Goal: Task Accomplishment & Management: Manage account settings

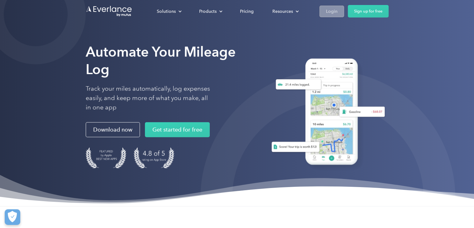
click at [327, 13] on div "Login" at bounding box center [332, 11] width 12 height 8
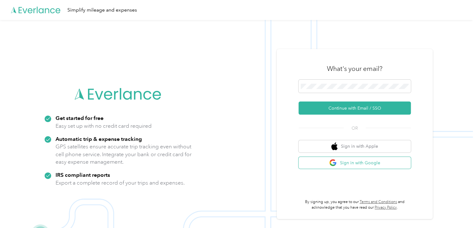
click at [356, 165] on button "Sign in with Google" at bounding box center [354, 163] width 112 height 12
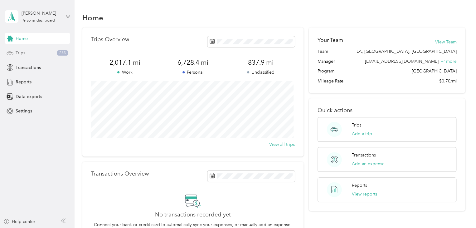
click at [24, 50] on span "Trips" at bounding box center [21, 53] width 10 height 7
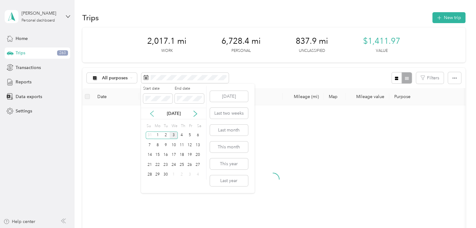
click at [152, 112] on icon at bounding box center [152, 113] width 6 height 6
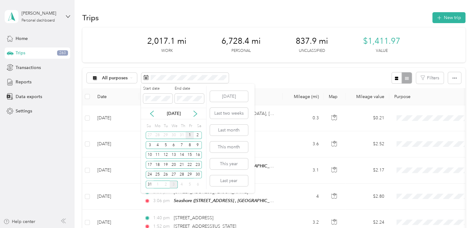
click at [191, 135] on div "1" at bounding box center [190, 135] width 8 height 8
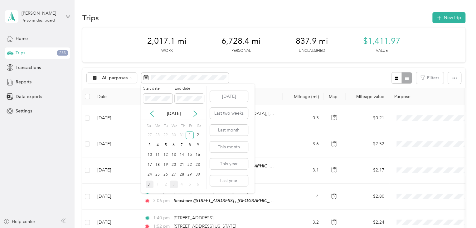
click at [149, 185] on div "31" at bounding box center [150, 184] width 8 height 8
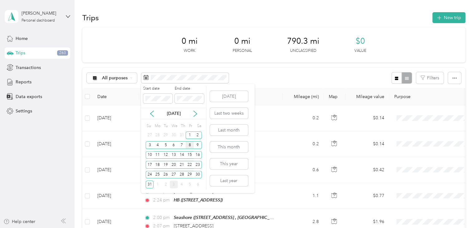
click at [188, 143] on div "8" at bounding box center [190, 145] width 8 height 8
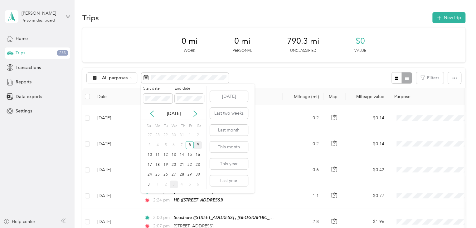
click at [199, 145] on div "9" at bounding box center [198, 145] width 8 height 8
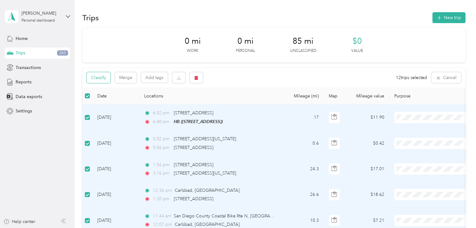
click at [93, 76] on button "Classify" at bounding box center [99, 77] width 24 height 11
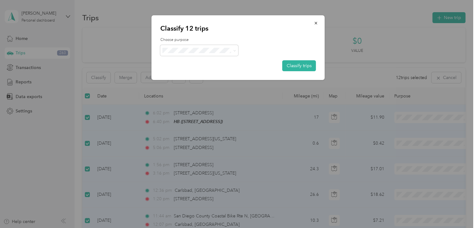
click at [186, 71] on span "Personal" at bounding box center [205, 71] width 58 height 7
click at [302, 65] on button "Classify trips" at bounding box center [299, 65] width 34 height 11
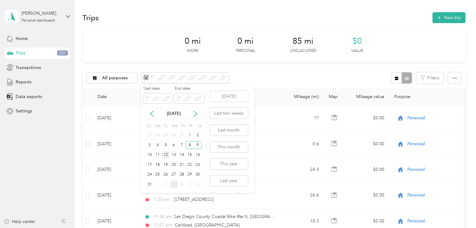
click at [166, 154] on div "12" at bounding box center [166, 155] width 8 height 8
click at [173, 153] on div "13" at bounding box center [174, 155] width 8 height 8
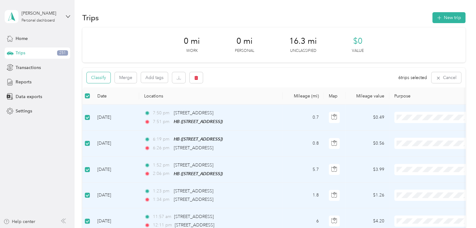
click at [103, 77] on button "Classify" at bounding box center [99, 77] width 24 height 11
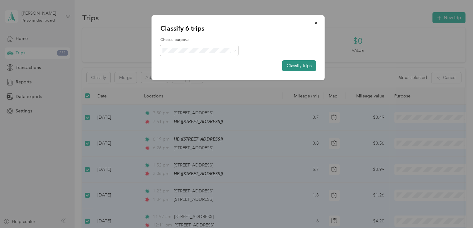
click at [302, 64] on button "Classify trips" at bounding box center [299, 65] width 34 height 11
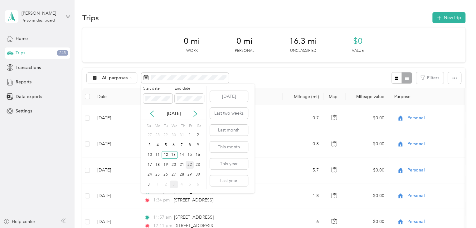
click at [188, 163] on div "22" at bounding box center [190, 165] width 8 height 8
click at [197, 164] on div "23" at bounding box center [198, 165] width 8 height 8
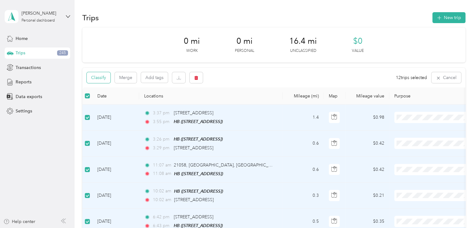
click at [98, 79] on button "Classify" at bounding box center [99, 77] width 24 height 11
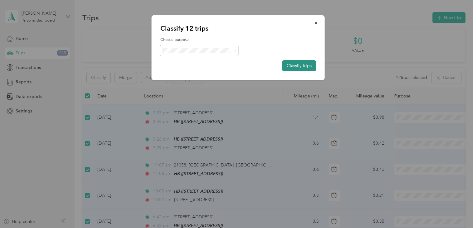
click at [309, 60] on button "Classify trips" at bounding box center [299, 65] width 34 height 11
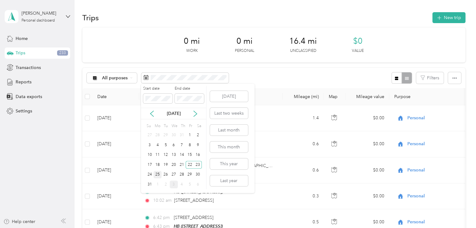
click at [156, 173] on div "25" at bounding box center [157, 175] width 8 height 8
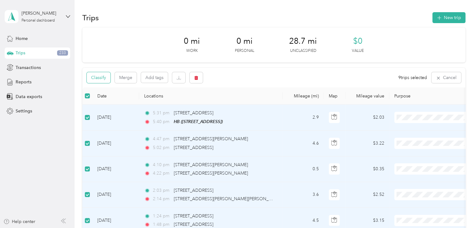
click at [102, 79] on button "Classify" at bounding box center [99, 77] width 24 height 11
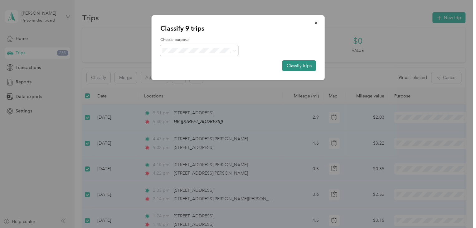
click at [302, 65] on button "Classify trips" at bounding box center [299, 65] width 34 height 11
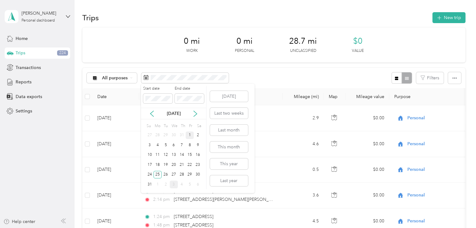
click at [190, 134] on div "1" at bounding box center [190, 135] width 8 height 8
click at [150, 183] on div "31" at bounding box center [150, 184] width 8 height 8
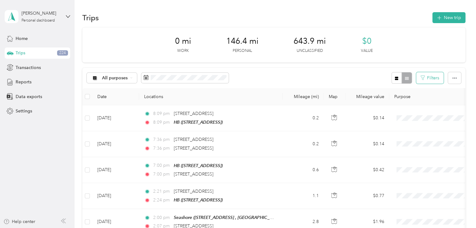
click at [429, 78] on button "Filters" at bounding box center [429, 78] width 27 height 12
click at [394, 124] on div "HB" at bounding box center [430, 123] width 85 height 7
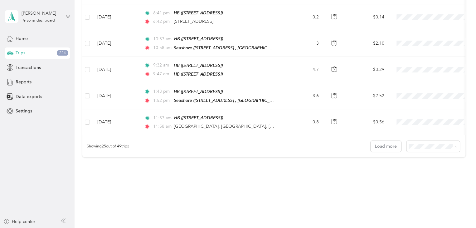
scroll to position [630, 0]
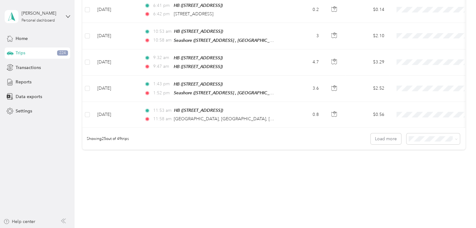
click at [417, 167] on body "[PERSON_NAME] Personal dashboard Home Trips 224 Transactions Reports Data expor…" at bounding box center [236, 114] width 473 height 228
click at [420, 163] on span "100 per load" at bounding box center [422, 161] width 26 height 5
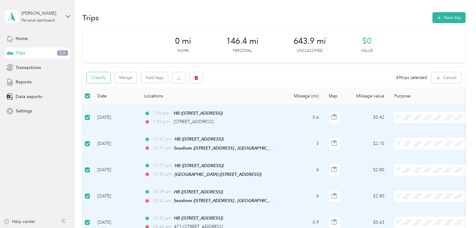
click at [97, 80] on button "Classify" at bounding box center [99, 77] width 24 height 11
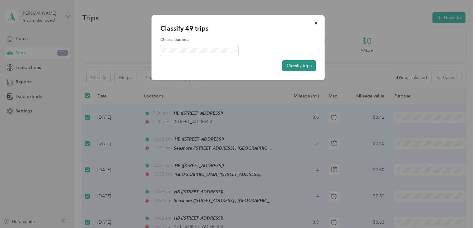
click at [303, 64] on button "Classify trips" at bounding box center [299, 65] width 34 height 11
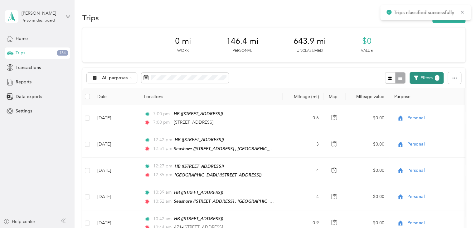
click at [423, 77] on button "Filters 1" at bounding box center [426, 78] width 34 height 12
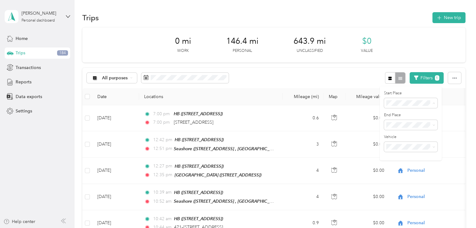
click at [402, 114] on div "Anywhere" at bounding box center [430, 114] width 85 height 7
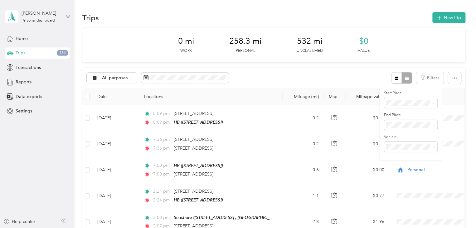
click at [397, 146] on div "HB" at bounding box center [430, 146] width 85 height 7
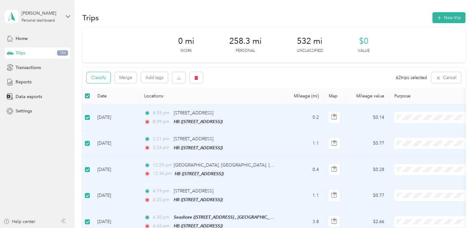
click at [96, 76] on button "Classify" at bounding box center [99, 77] width 24 height 11
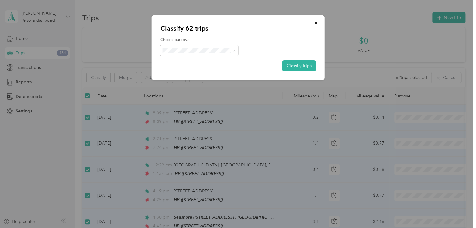
click at [199, 74] on li "Personal" at bounding box center [199, 72] width 78 height 11
click at [306, 66] on button "Classify trips" at bounding box center [299, 65] width 34 height 11
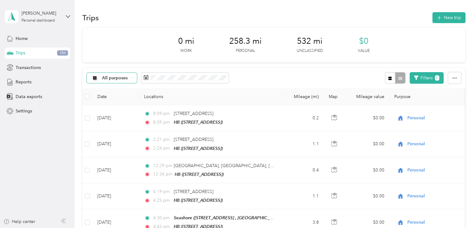
click at [114, 77] on span "All purposes" at bounding box center [115, 78] width 26 height 4
click at [105, 100] on span "Unclassified" at bounding box center [117, 100] width 30 height 7
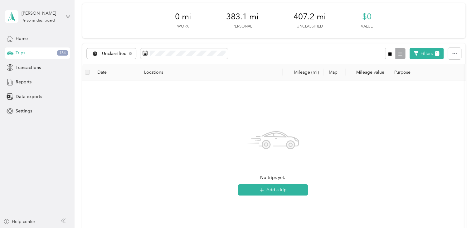
scroll to position [31, 0]
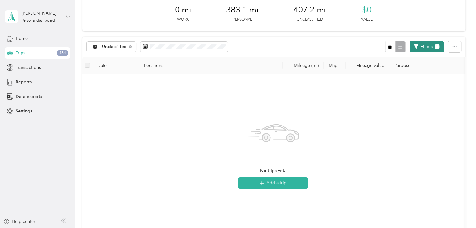
click at [432, 48] on button "Filters 1" at bounding box center [426, 47] width 34 height 12
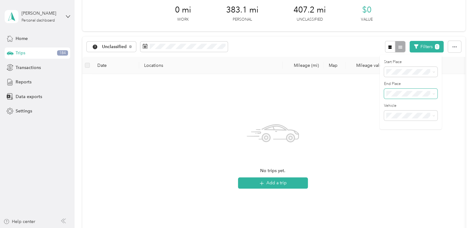
click at [404, 97] on span at bounding box center [410, 94] width 53 height 10
click at [404, 105] on div "Anywhere" at bounding box center [430, 104] width 85 height 7
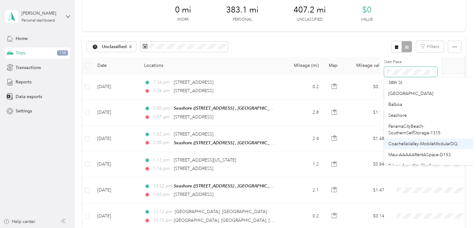
scroll to position [31, 0]
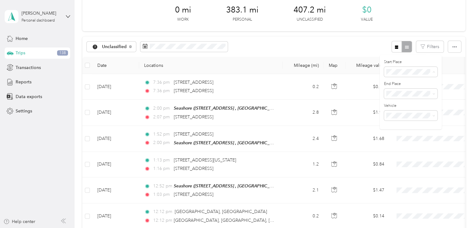
click at [403, 104] on span "Seashore" at bounding box center [397, 106] width 18 height 5
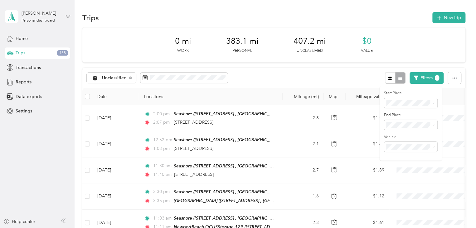
click at [84, 97] on th at bounding box center [87, 96] width 10 height 17
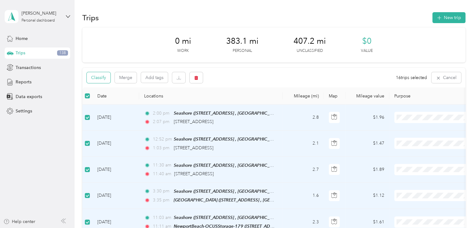
click at [105, 79] on button "Classify" at bounding box center [99, 77] width 24 height 11
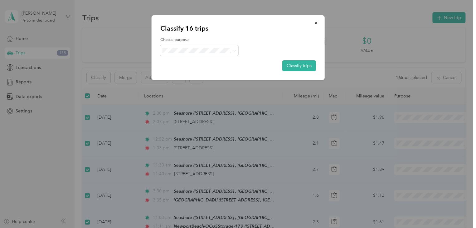
click at [195, 59] on span "AvantStay" at bounding box center [205, 61] width 58 height 7
click at [298, 65] on button "Classify trips" at bounding box center [299, 65] width 34 height 11
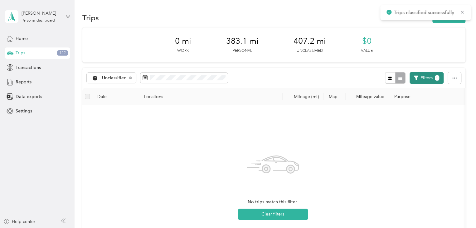
click at [431, 76] on button "Filters 1" at bounding box center [426, 78] width 34 height 12
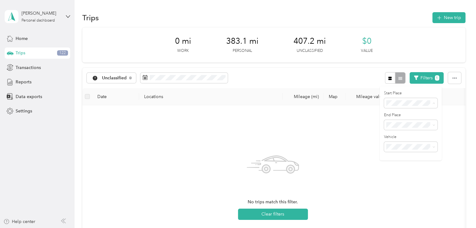
click at [415, 148] on li "[GEOGRAPHIC_DATA]" at bounding box center [431, 146] width 94 height 11
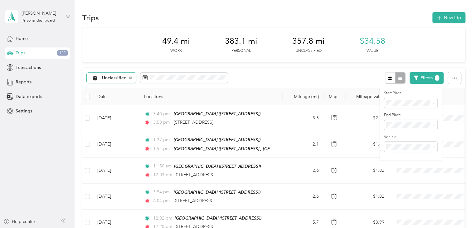
click at [115, 78] on span "Unclassified" at bounding box center [114, 78] width 25 height 4
click at [118, 50] on div "49.4 mi Work 383.1 mi Personal 357.8 mi Unclassified $34.58 Value" at bounding box center [273, 44] width 383 height 35
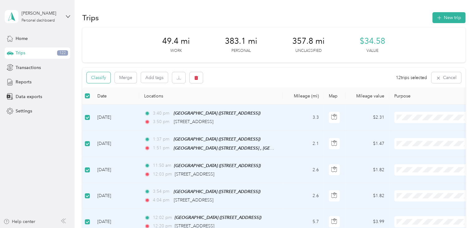
click at [99, 75] on button "Classify" at bounding box center [99, 77] width 24 height 11
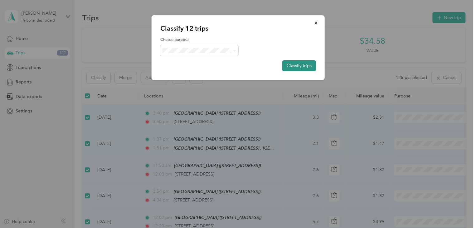
click at [307, 66] on button "Classify trips" at bounding box center [299, 65] width 34 height 11
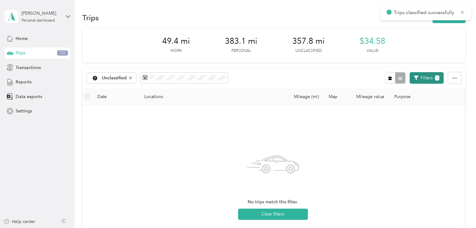
click at [428, 80] on button "Filters 1" at bounding box center [426, 78] width 34 height 12
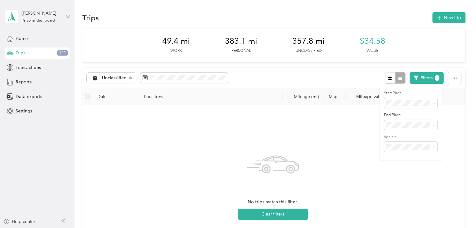
click at [402, 156] on div "Balboa" at bounding box center [430, 157] width 85 height 7
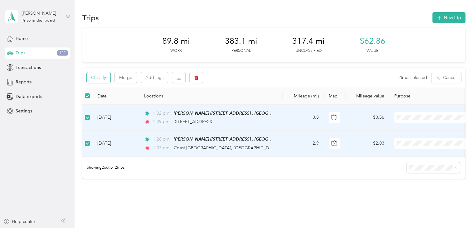
click at [99, 78] on button "Classify" at bounding box center [99, 77] width 24 height 11
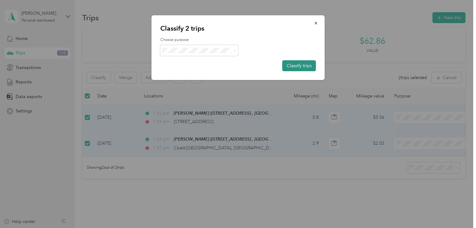
click at [306, 65] on button "Classify trips" at bounding box center [299, 65] width 34 height 11
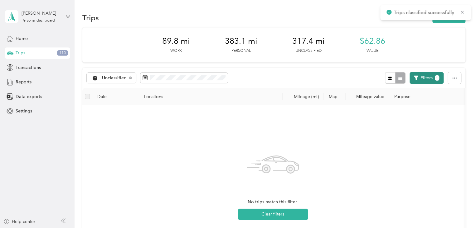
click at [427, 79] on button "Filters 1" at bounding box center [426, 78] width 34 height 12
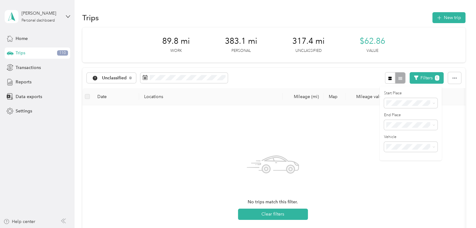
click at [405, 135] on div "38th St" at bounding box center [430, 134] width 85 height 7
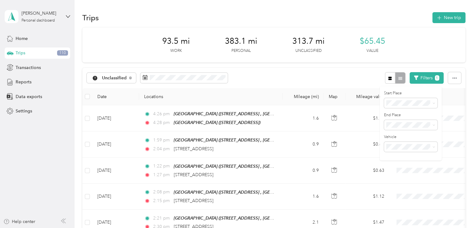
click at [90, 95] on th at bounding box center [87, 96] width 10 height 17
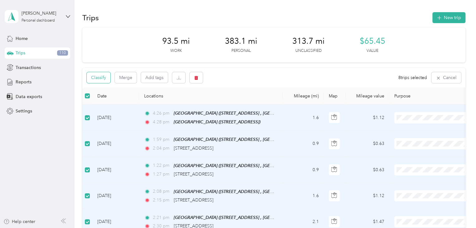
click at [104, 79] on button "Classify" at bounding box center [99, 77] width 24 height 11
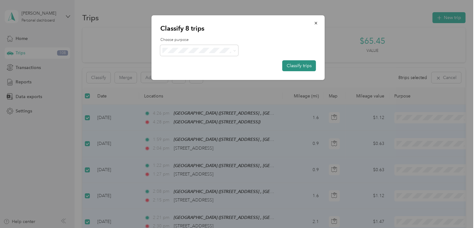
click at [302, 65] on button "Classify trips" at bounding box center [299, 65] width 34 height 11
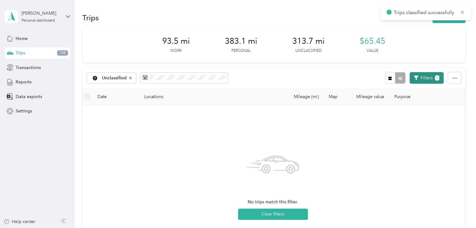
click at [421, 79] on button "Filters 1" at bounding box center [426, 78] width 34 height 12
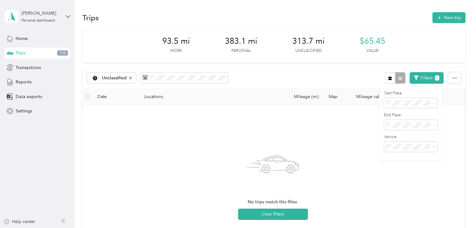
click at [417, 32] on div "93.5 mi Work 383.1 mi Personal 313.7 mi Unclassified $65.45 Value" at bounding box center [273, 44] width 383 height 35
click at [428, 78] on button "Filters 1" at bounding box center [426, 78] width 34 height 12
click at [407, 114] on div "Anywhere" at bounding box center [430, 113] width 85 height 7
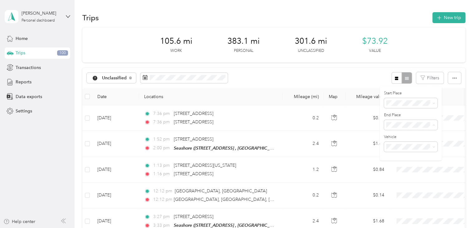
click at [405, 190] on span "Seashore" at bounding box center [397, 190] width 18 height 5
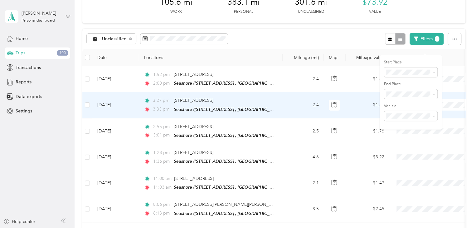
scroll to position [31, 0]
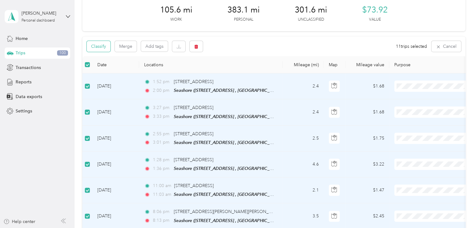
click at [95, 47] on button "Classify" at bounding box center [99, 46] width 24 height 11
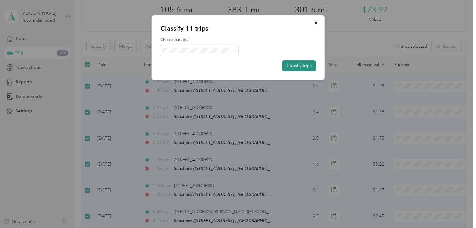
click at [300, 66] on button "Classify trips" at bounding box center [299, 65] width 34 height 11
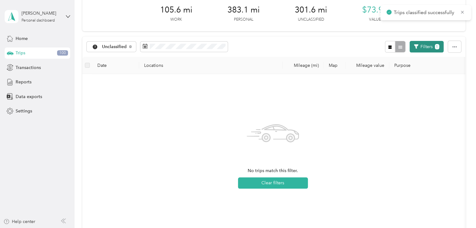
click at [430, 46] on button "Filters 1" at bounding box center [426, 47] width 34 height 12
click at [398, 138] on li "[GEOGRAPHIC_DATA]" at bounding box center [431, 136] width 94 height 11
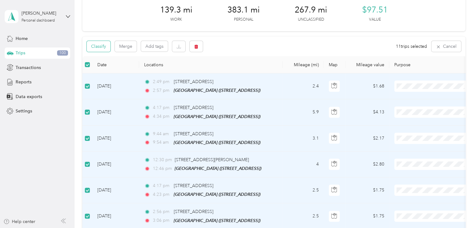
click at [101, 45] on button "Classify" at bounding box center [99, 46] width 24 height 11
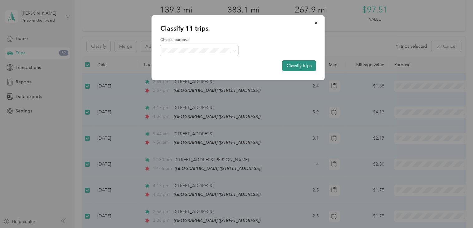
click at [296, 68] on button "Classify trips" at bounding box center [299, 65] width 34 height 11
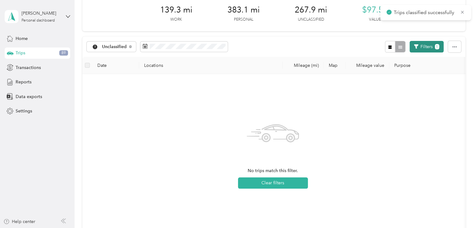
click at [425, 48] on button "Filters 1" at bounding box center [426, 47] width 34 height 12
click at [397, 123] on li "38th St" at bounding box center [431, 126] width 94 height 11
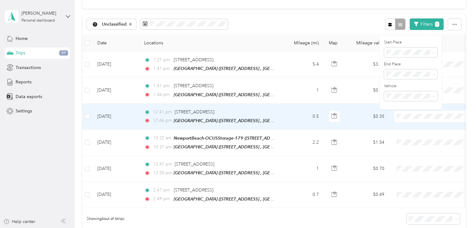
scroll to position [50, 0]
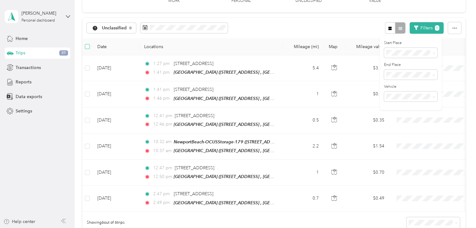
click at [88, 43] on label at bounding box center [87, 46] width 5 height 7
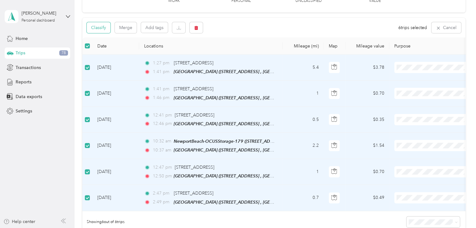
click at [96, 29] on button "Classify" at bounding box center [99, 27] width 24 height 11
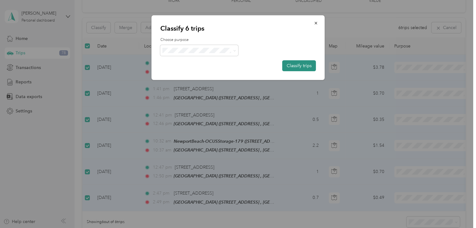
click at [302, 66] on button "Classify trips" at bounding box center [299, 65] width 34 height 11
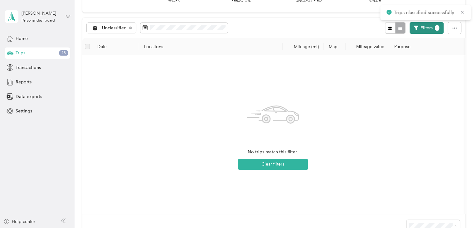
click at [425, 25] on button "Filters 1" at bounding box center [426, 28] width 34 height 12
click at [400, 128] on span "Balboa" at bounding box center [395, 129] width 14 height 5
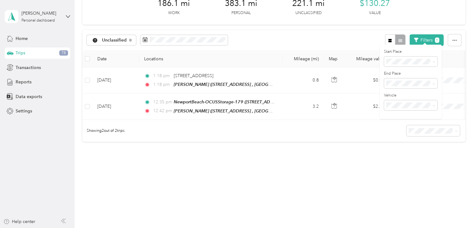
scroll to position [41, 0]
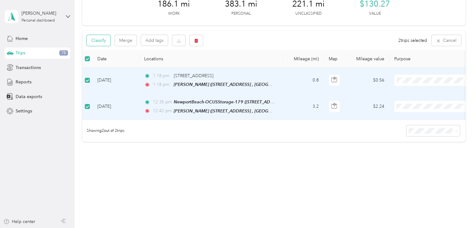
click at [102, 36] on button "Classify" at bounding box center [99, 40] width 24 height 11
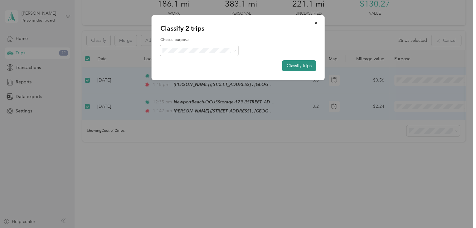
click at [304, 65] on button "Classify trips" at bounding box center [299, 65] width 34 height 11
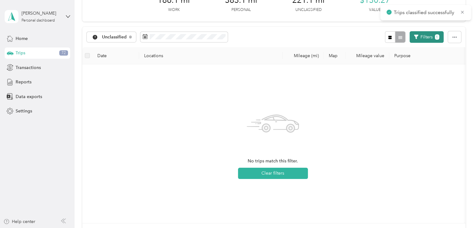
click at [420, 38] on button "Filters 1" at bounding box center [426, 37] width 34 height 12
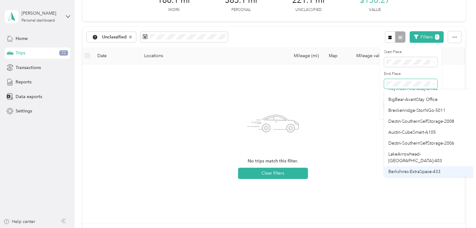
scroll to position [303, 0]
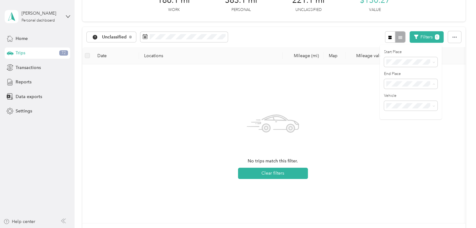
click at [410, 26] on div "NewportBeach-OCUSStorage-179" at bounding box center [427, 23] width 78 height 7
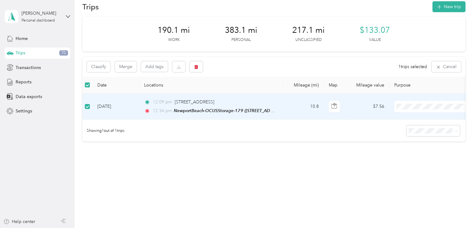
scroll to position [15, 0]
click at [101, 63] on button "Classify" at bounding box center [99, 66] width 24 height 11
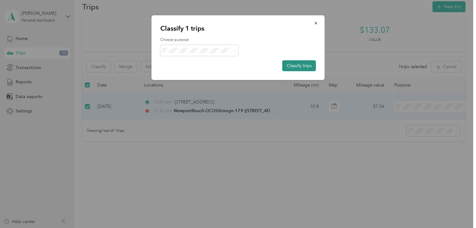
click at [296, 65] on button "Classify trips" at bounding box center [299, 65] width 34 height 11
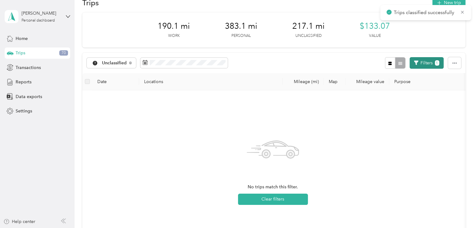
click at [422, 64] on button "Filters 1" at bounding box center [426, 63] width 34 height 12
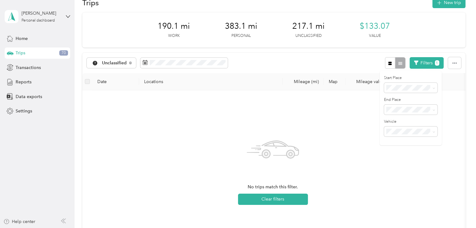
click at [402, 121] on span "Anywhere" at bounding box center [398, 120] width 20 height 5
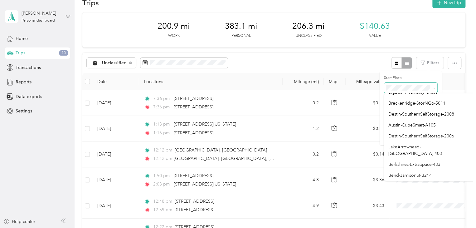
scroll to position [303, 0]
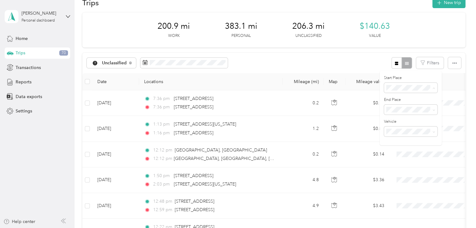
click at [412, 30] on div "NewportBeach-OCUSStorage-179" at bounding box center [427, 27] width 78 height 7
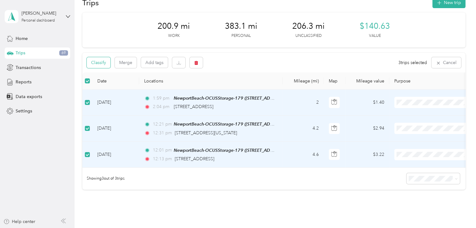
click at [99, 64] on button "Classify" at bounding box center [99, 62] width 24 height 11
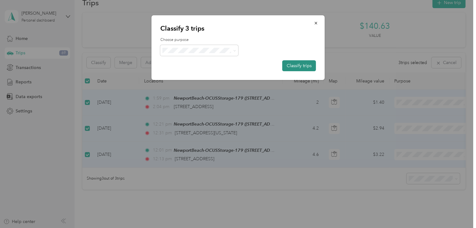
click at [297, 64] on button "Classify trips" at bounding box center [299, 65] width 34 height 11
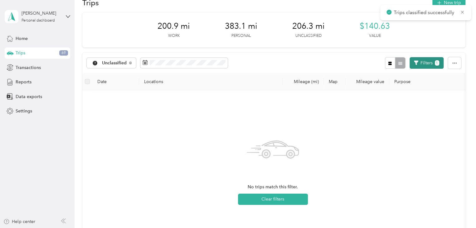
click at [425, 61] on button "Filters 1" at bounding box center [426, 63] width 34 height 12
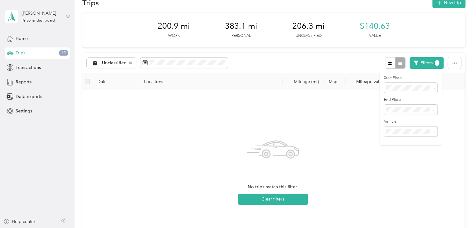
click at [406, 96] on span "Anywhere" at bounding box center [398, 98] width 20 height 5
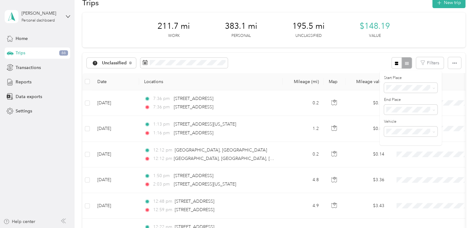
click at [281, 58] on div "Unclassified Filters" at bounding box center [273, 63] width 383 height 20
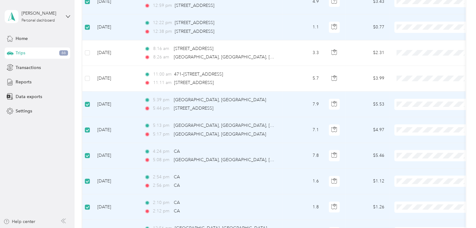
scroll to position [249, 0]
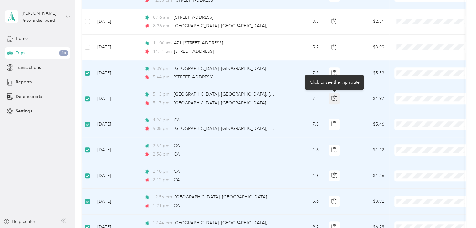
click at [334, 96] on icon "button" at bounding box center [334, 98] width 6 height 6
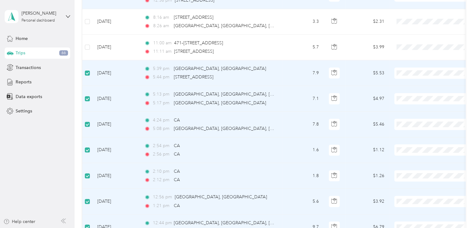
click at [360, 102] on td "$4.97" at bounding box center [367, 99] width 44 height 26
click at [332, 122] on icon "button" at bounding box center [334, 124] width 6 height 6
click at [368, 123] on td "$5.46" at bounding box center [367, 125] width 44 height 26
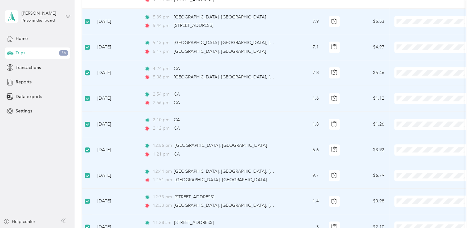
scroll to position [312, 0]
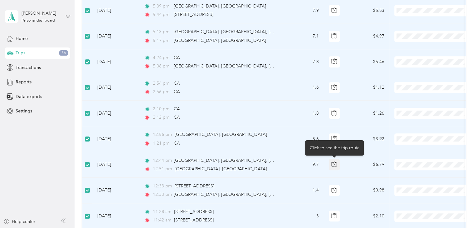
click at [334, 163] on icon "button" at bounding box center [334, 164] width 6 height 6
click at [334, 161] on icon "button" at bounding box center [334, 164] width 6 height 6
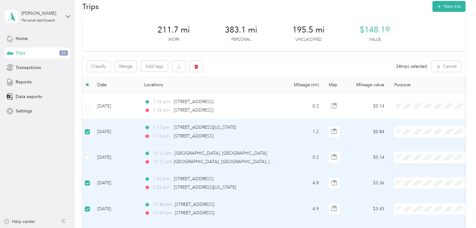
scroll to position [0, 0]
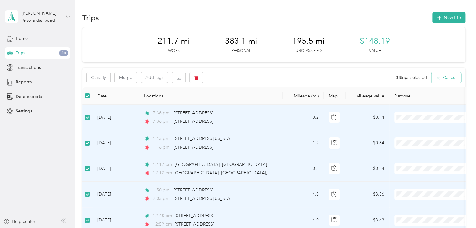
click at [440, 75] on button "Cancel" at bounding box center [446, 77] width 30 height 11
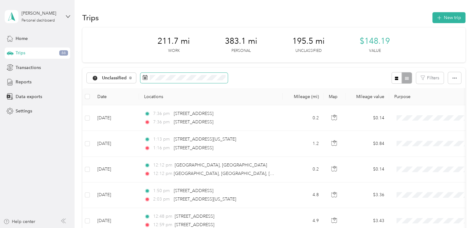
click at [188, 80] on span at bounding box center [183, 78] width 87 height 11
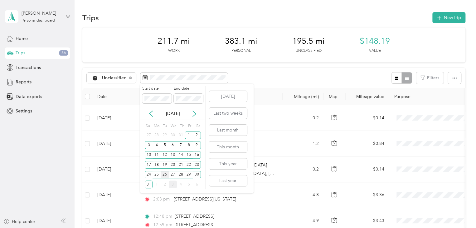
click at [166, 172] on div "26" at bounding box center [165, 175] width 8 height 8
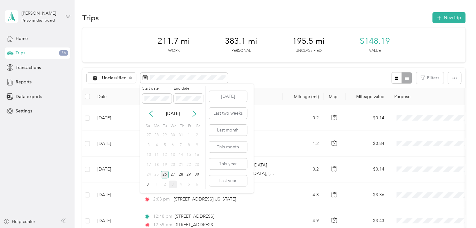
click at [166, 172] on div "26" at bounding box center [165, 175] width 8 height 8
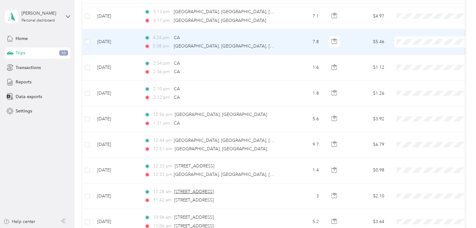
scroll to position [156, 0]
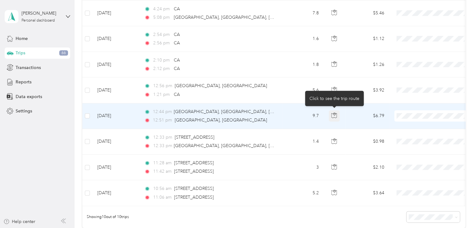
click at [335, 115] on icon "button" at bounding box center [334, 115] width 6 height 6
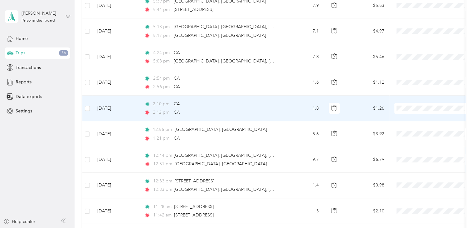
scroll to position [31, 0]
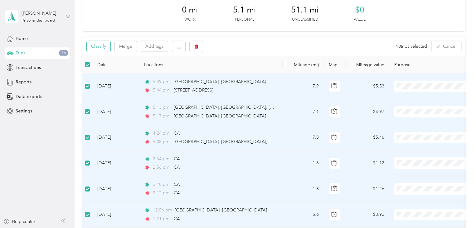
click at [97, 46] on button "Classify" at bounding box center [99, 46] width 24 height 11
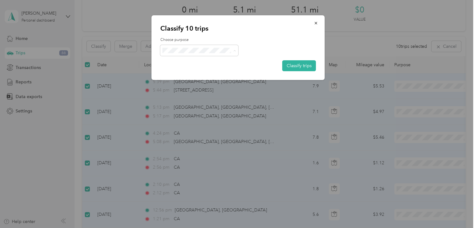
click at [188, 72] on span "Personal" at bounding box center [205, 73] width 58 height 7
click at [307, 66] on button "Classify trips" at bounding box center [299, 65] width 34 height 11
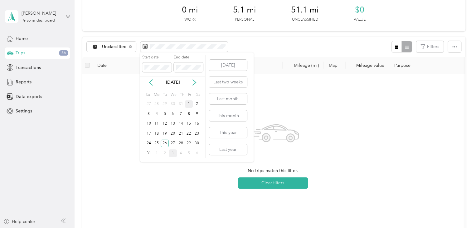
click at [188, 102] on div "1" at bounding box center [189, 104] width 8 height 8
click at [148, 152] on div "31" at bounding box center [149, 153] width 8 height 8
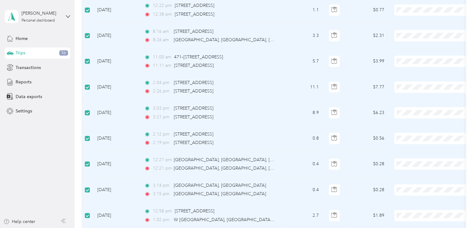
scroll to position [249, 0]
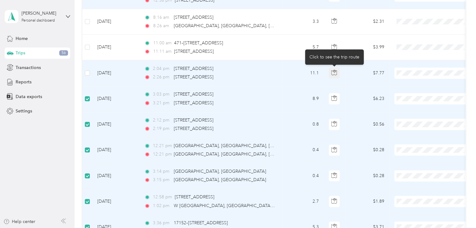
click at [336, 72] on icon "button" at bounding box center [334, 73] width 6 height 6
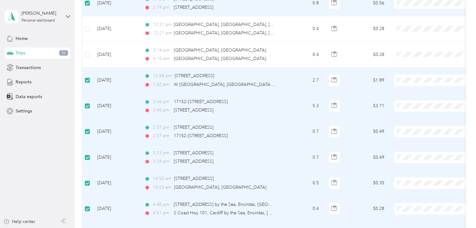
scroll to position [374, 0]
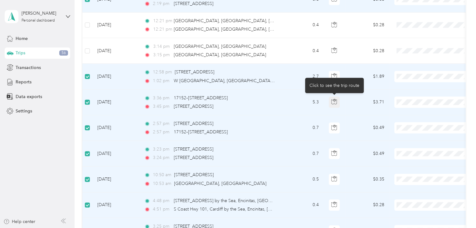
click at [334, 99] on icon "button" at bounding box center [334, 102] width 6 height 6
click at [335, 101] on icon "button" at bounding box center [334, 102] width 6 height 6
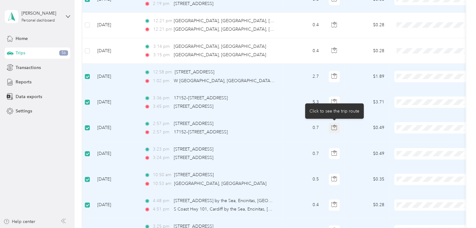
click at [333, 125] on icon "button" at bounding box center [334, 127] width 6 height 6
click at [332, 125] on icon "button" at bounding box center [334, 127] width 6 height 6
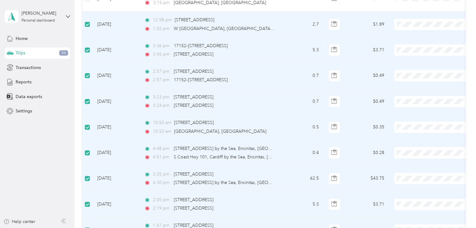
scroll to position [437, 0]
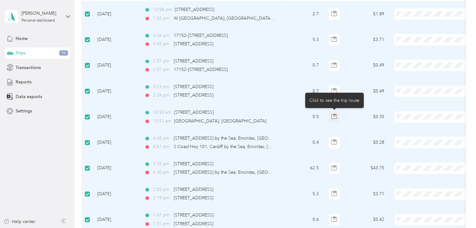
click at [335, 113] on icon "button" at bounding box center [334, 114] width 2 height 3
click at [335, 114] on icon "button" at bounding box center [334, 116] width 6 height 6
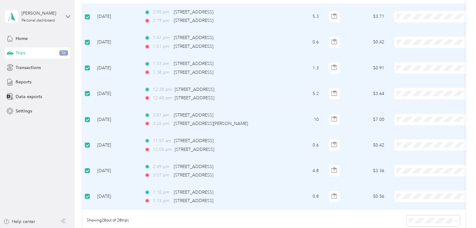
scroll to position [624, 0]
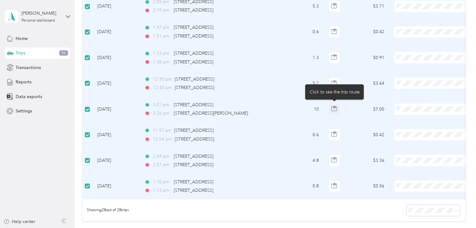
click at [334, 109] on icon "button" at bounding box center [334, 109] width 6 height 6
click at [334, 107] on icon "button" at bounding box center [334, 109] width 6 height 6
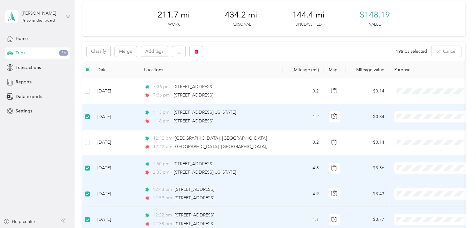
scroll to position [0, 0]
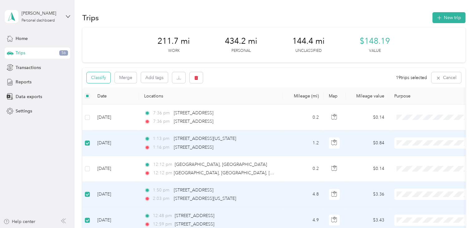
click at [102, 77] on button "Classify" at bounding box center [99, 77] width 24 height 11
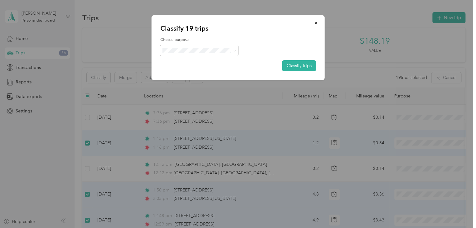
click at [196, 62] on span "AvantStay" at bounding box center [205, 60] width 58 height 7
click at [307, 63] on button "Classify trips" at bounding box center [299, 65] width 34 height 11
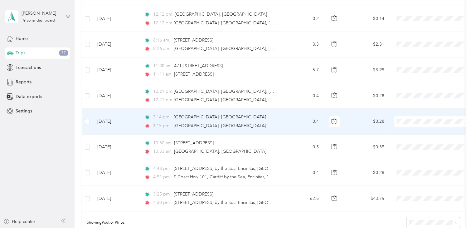
scroll to position [94, 0]
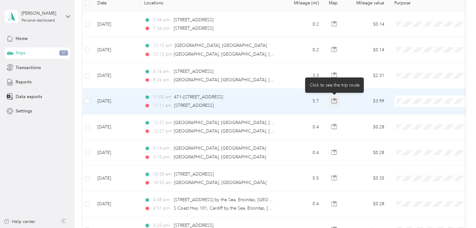
click at [334, 99] on icon "button" at bounding box center [334, 101] width 6 height 6
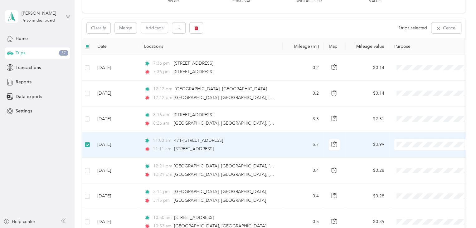
scroll to position [31, 0]
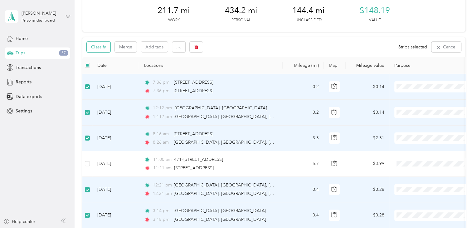
click at [94, 47] on button "Classify" at bounding box center [99, 46] width 24 height 11
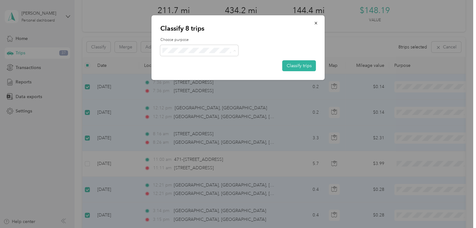
click at [187, 73] on li "Personal" at bounding box center [199, 72] width 78 height 11
click at [305, 67] on button "Classify trips" at bounding box center [299, 65] width 34 height 11
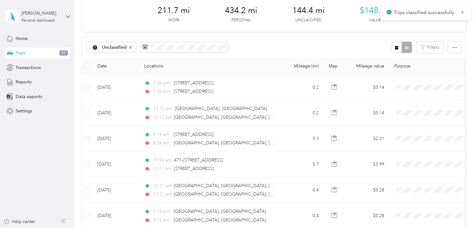
scroll to position [16, 0]
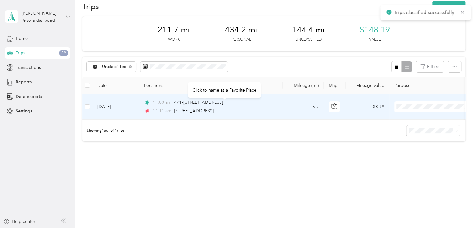
click at [214, 95] on div "Click to name as a Favorite Place" at bounding box center [224, 89] width 73 height 15
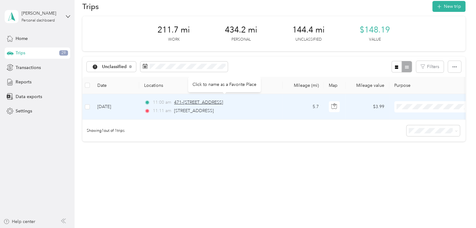
click at [185, 99] on span "471–[STREET_ADDRESS]" at bounding box center [198, 101] width 49 height 5
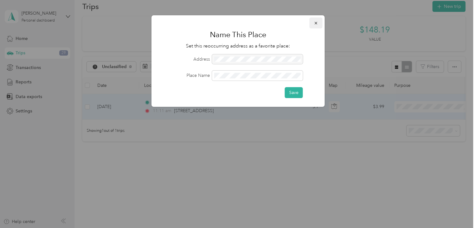
click at [318, 23] on icon "button" at bounding box center [316, 23] width 4 height 4
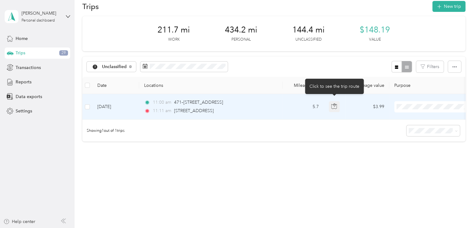
click at [331, 103] on icon "button" at bounding box center [334, 106] width 6 height 6
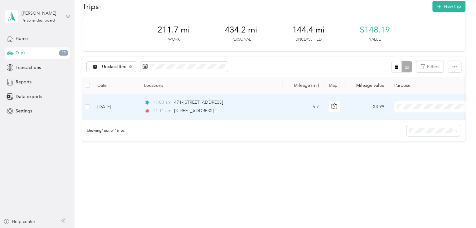
scroll to position [15, 0]
click at [104, 61] on button "Classify" at bounding box center [99, 66] width 24 height 11
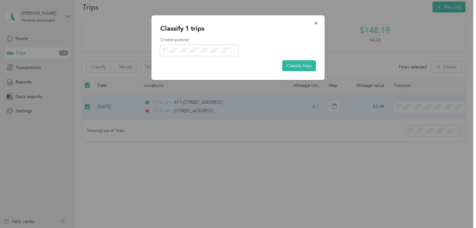
click at [187, 59] on span "AvantStay" at bounding box center [205, 59] width 58 height 7
click at [309, 65] on button "Classify trips" at bounding box center [299, 65] width 34 height 11
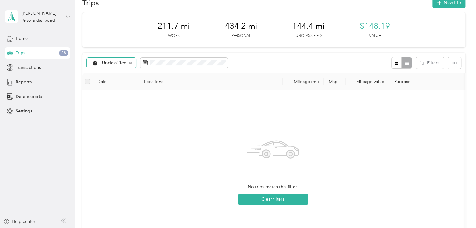
click at [121, 63] on span "Unclassified" at bounding box center [114, 63] width 25 height 4
click at [117, 34] on div "211.7 mi Work 434.2 mi Personal 144.4 mi Unclassified $148.19 Value" at bounding box center [273, 29] width 383 height 35
click at [116, 61] on span "Unclassified" at bounding box center [114, 63] width 25 height 4
click at [117, 73] on span "All purposes" at bounding box center [118, 73] width 32 height 7
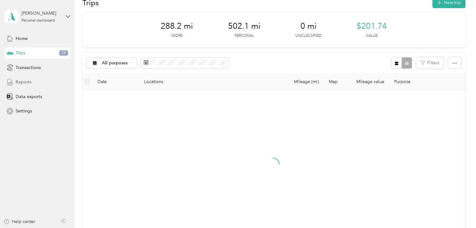
click at [24, 82] on span "Reports" at bounding box center [24, 82] width 16 height 7
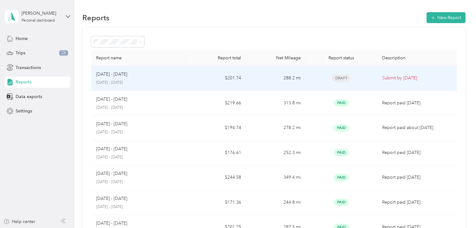
click at [252, 79] on td "288.2 mi" at bounding box center [276, 78] width 60 height 25
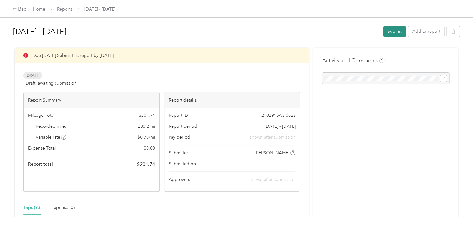
click at [389, 33] on button "Submit" at bounding box center [394, 31] width 23 height 11
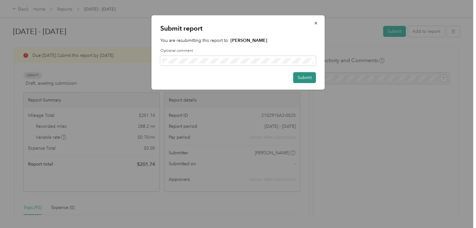
click at [306, 80] on button "Submit" at bounding box center [304, 77] width 23 height 11
